Goal: Check status

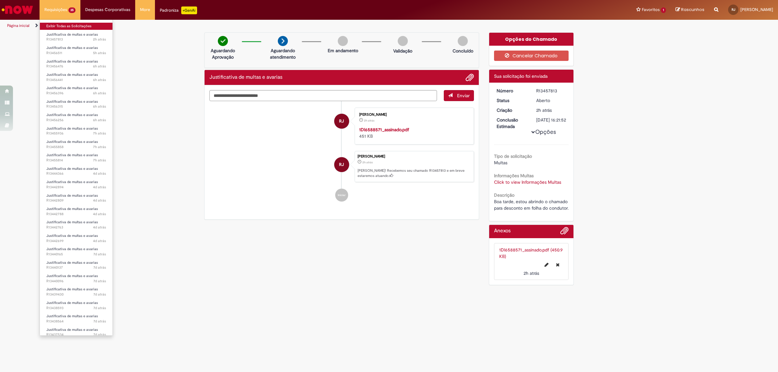
click at [65, 23] on link "Exibir Todas as Solicitações" at bounding box center [76, 26] width 73 height 7
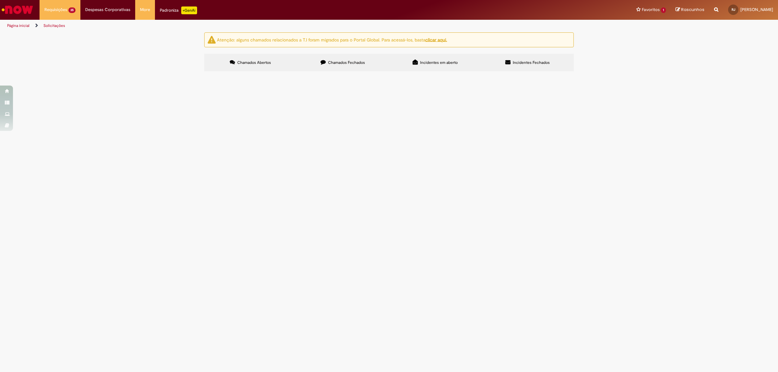
click at [0, 0] on input "Pesquisar" at bounding box center [0, 0] width 0 height 0
paste input "*********"
type input "*********"
click at [0, 0] on button "Pesquisar" at bounding box center [0, 0] width 0 height 0
click at [0, 0] on td "Bom dia, estou abrindo o chamado para desconto em folha da condutora." at bounding box center [0, 0] width 0 height 0
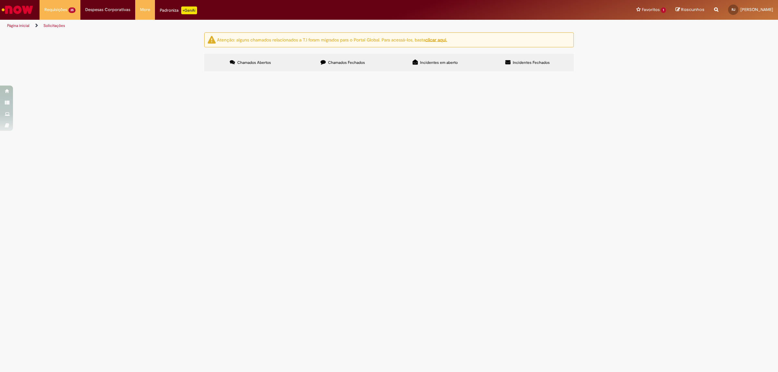
click at [0, 0] on span "Bom dia, estou abrindo o chamado para desconto em folha da condutora." at bounding box center [0, 0] width 0 height 0
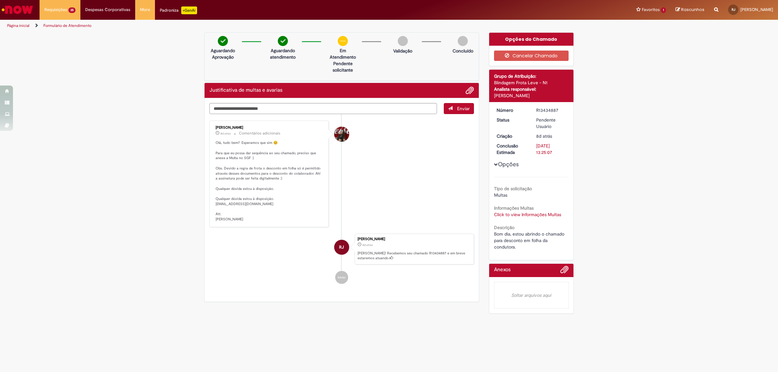
click at [526, 213] on link "Click to view Informações Multas" at bounding box center [527, 215] width 67 height 6
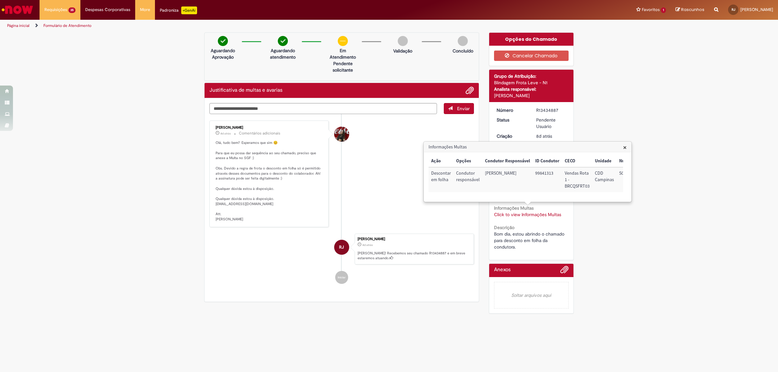
click at [619, 174] on td "S00325606" at bounding box center [633, 179] width 35 height 25
copy td "S00325606"
click at [564, 274] on span "Adicionar anexos" at bounding box center [564, 270] width 8 height 8
